Goal: Navigation & Orientation: Go to known website

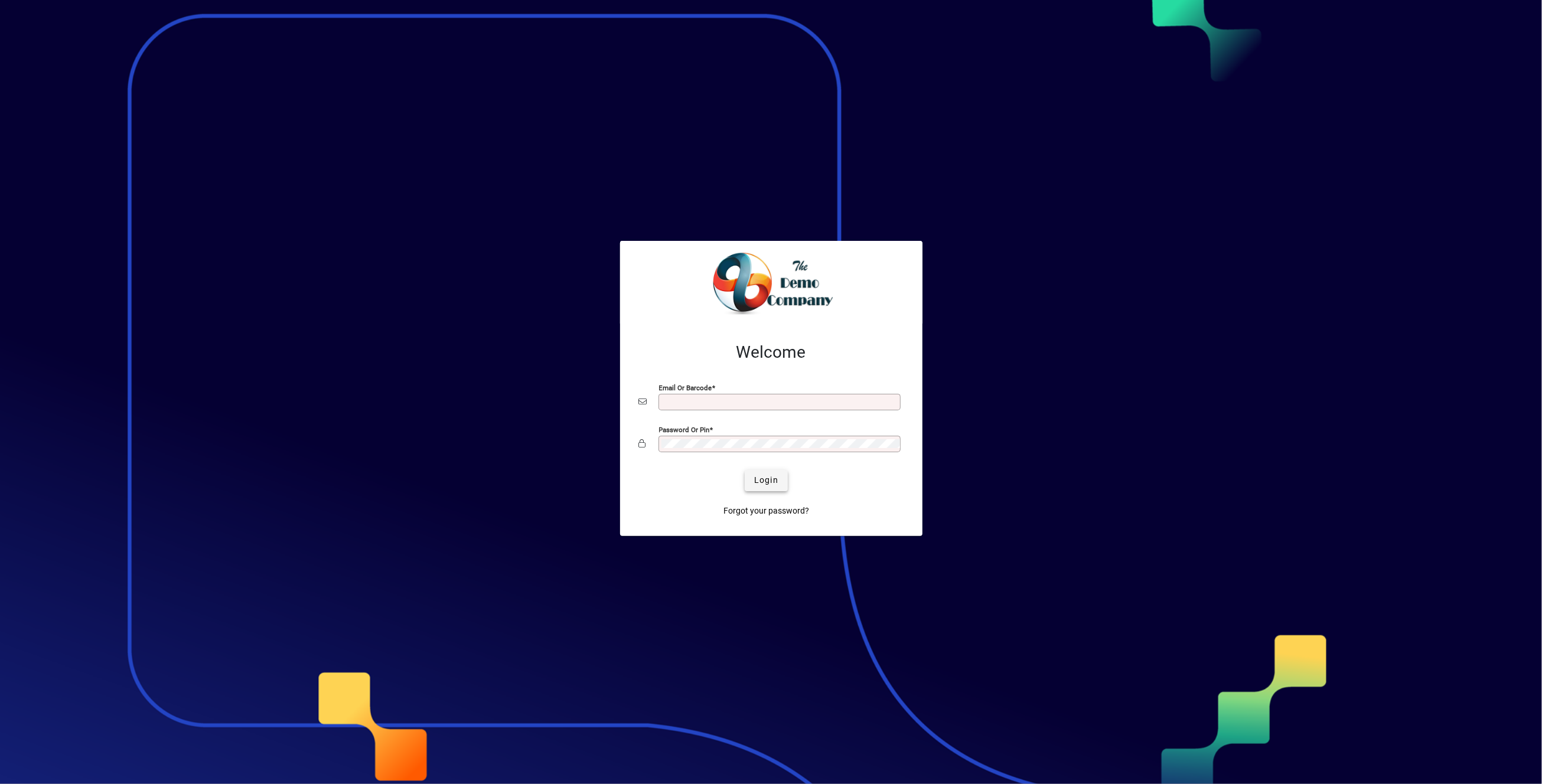
type input "**********"
click at [768, 481] on span "Login" at bounding box center [766, 480] width 24 height 13
